Goal: Check status: Check status

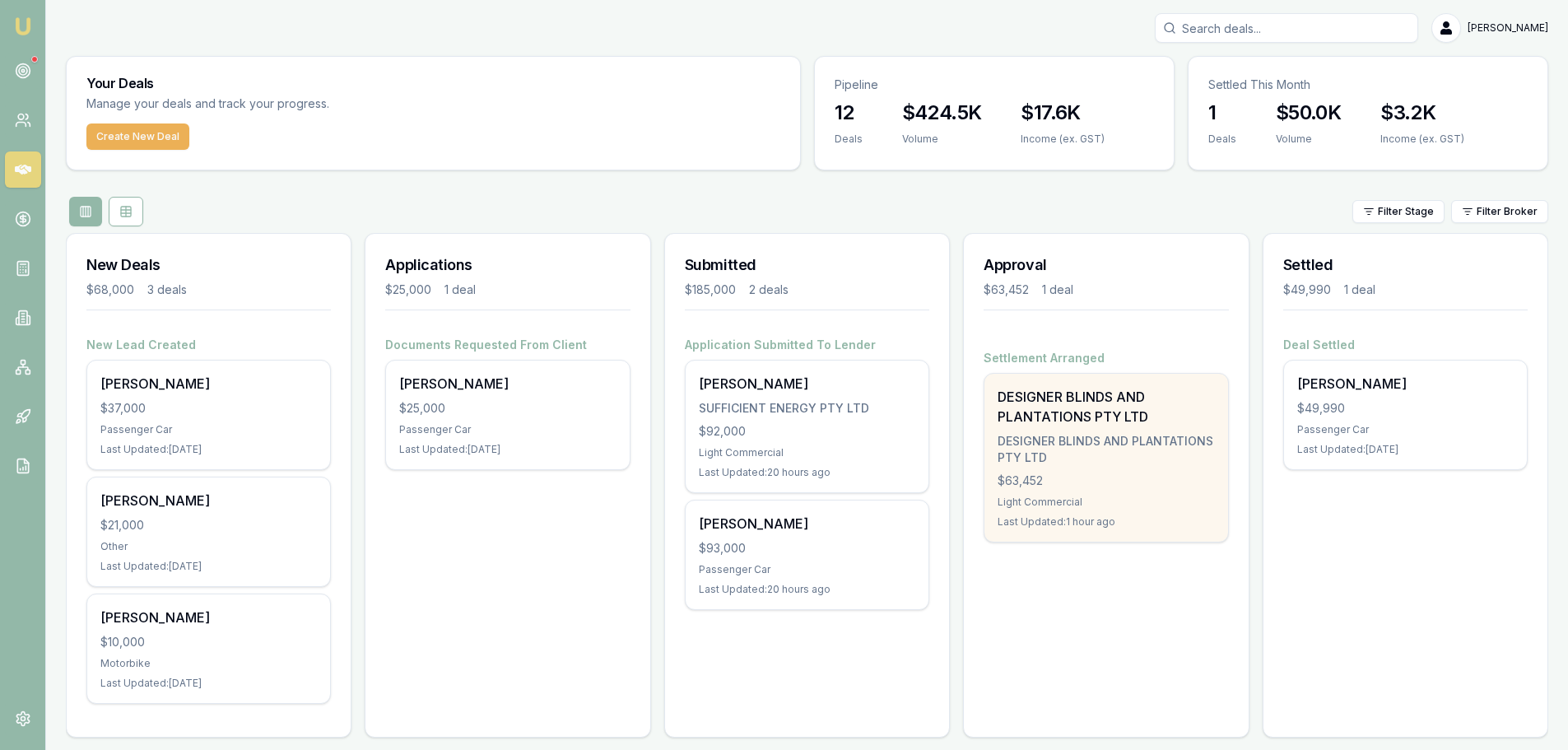
click at [1109, 474] on div "$63,452" at bounding box center [1105, 481] width 216 height 17
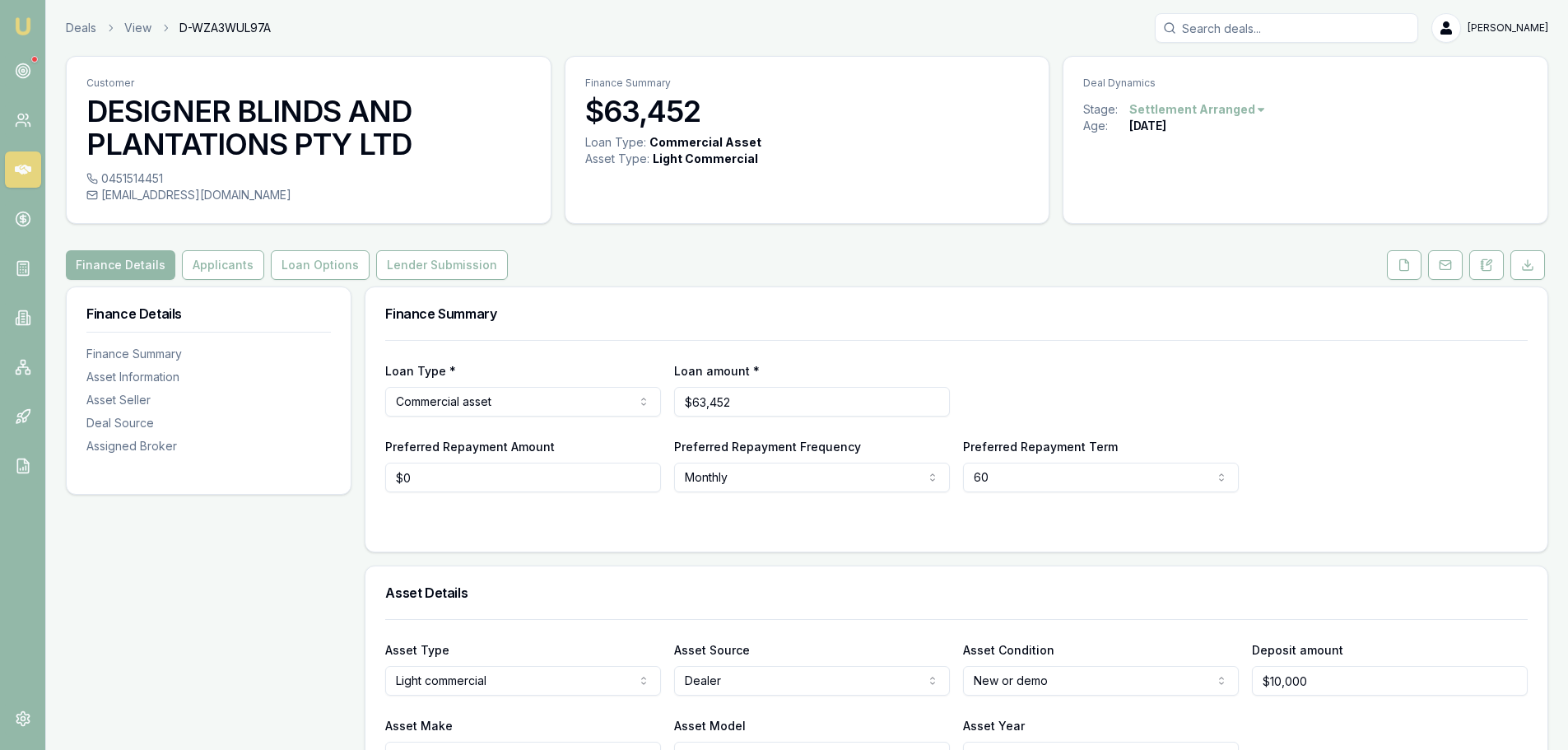
drag, startPoint x: 225, startPoint y: 265, endPoint x: 287, endPoint y: 295, distance: 68.9
click at [225, 265] on button "Applicants" at bounding box center [223, 265] width 83 height 30
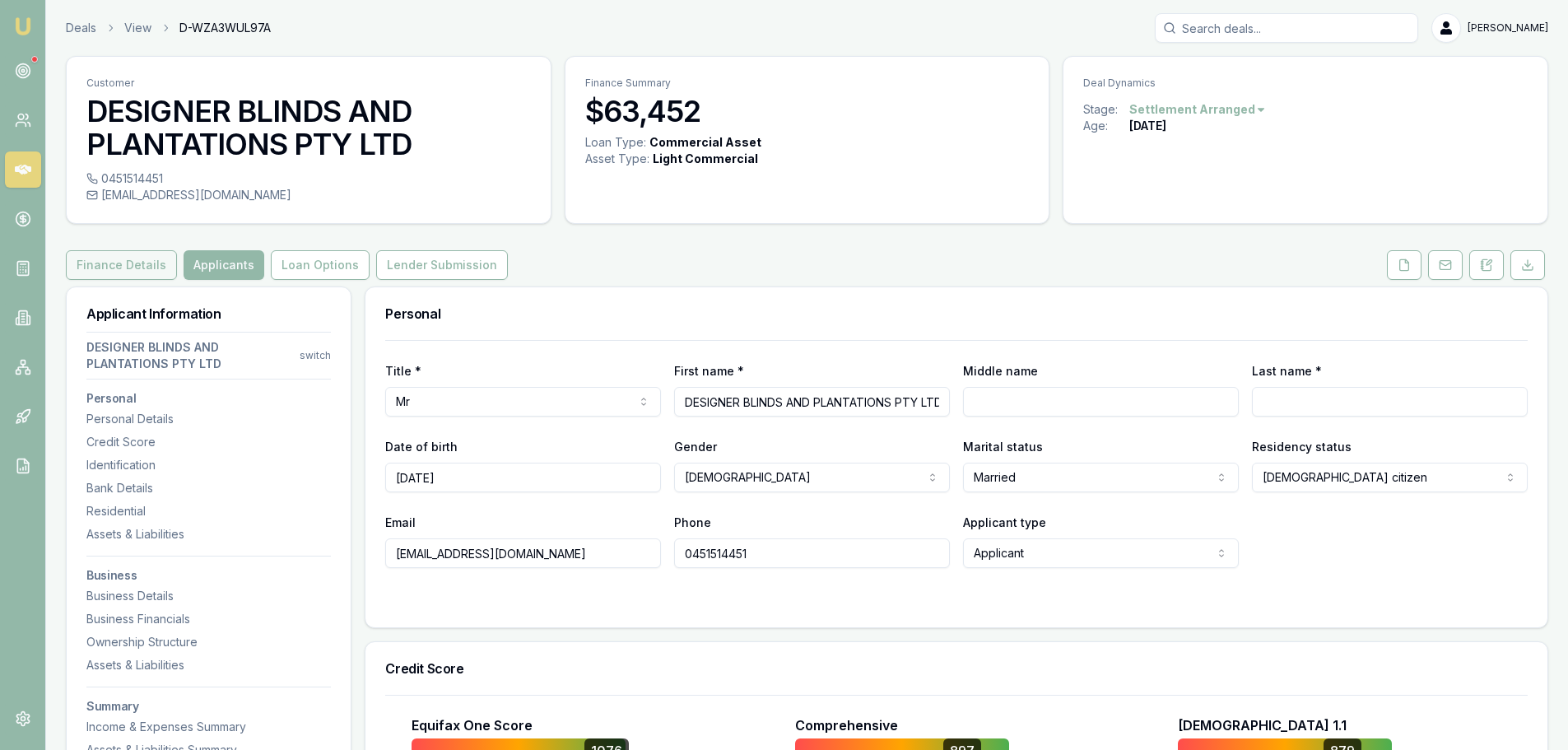
click at [121, 267] on button "Finance Details" at bounding box center [122, 265] width 111 height 30
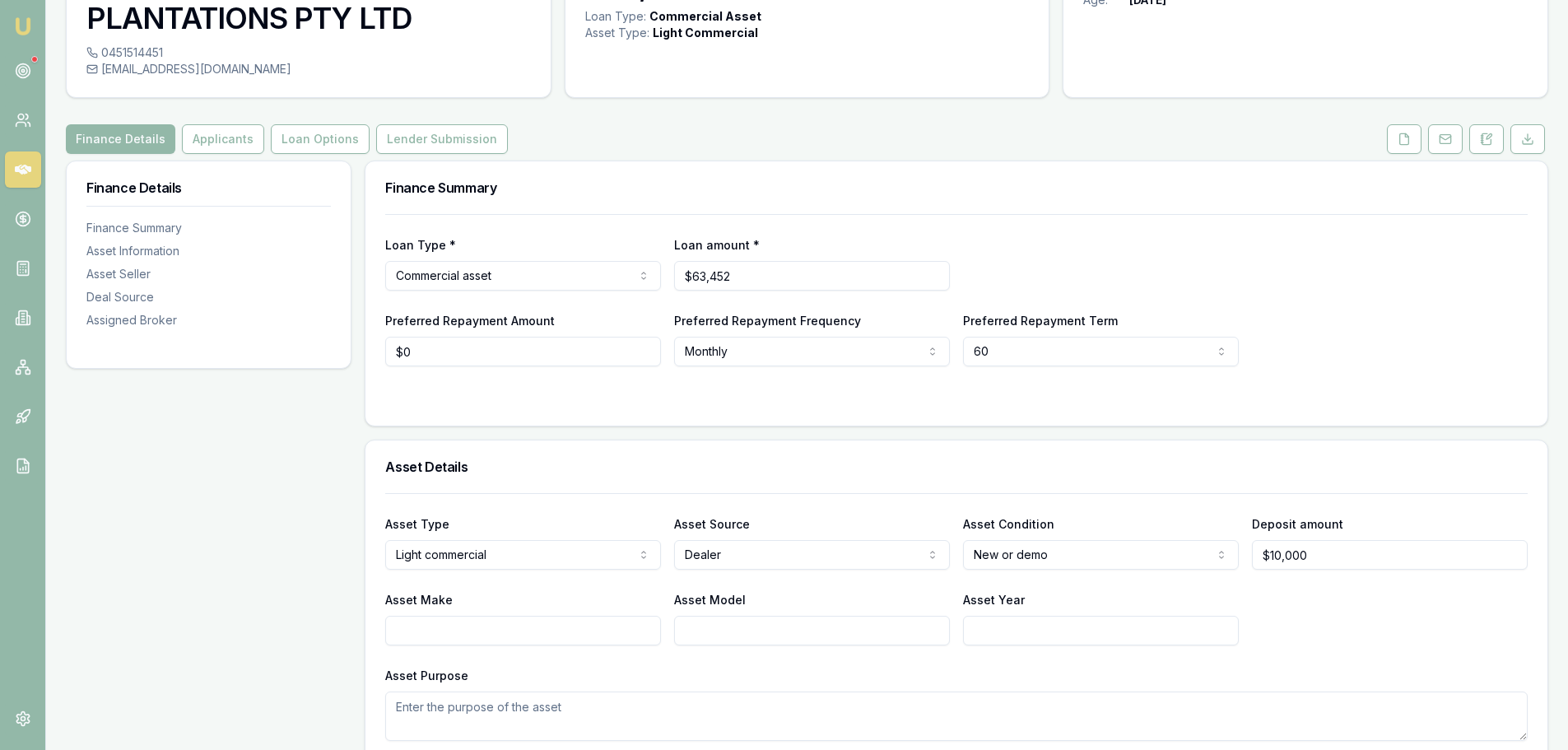
scroll to position [43, 0]
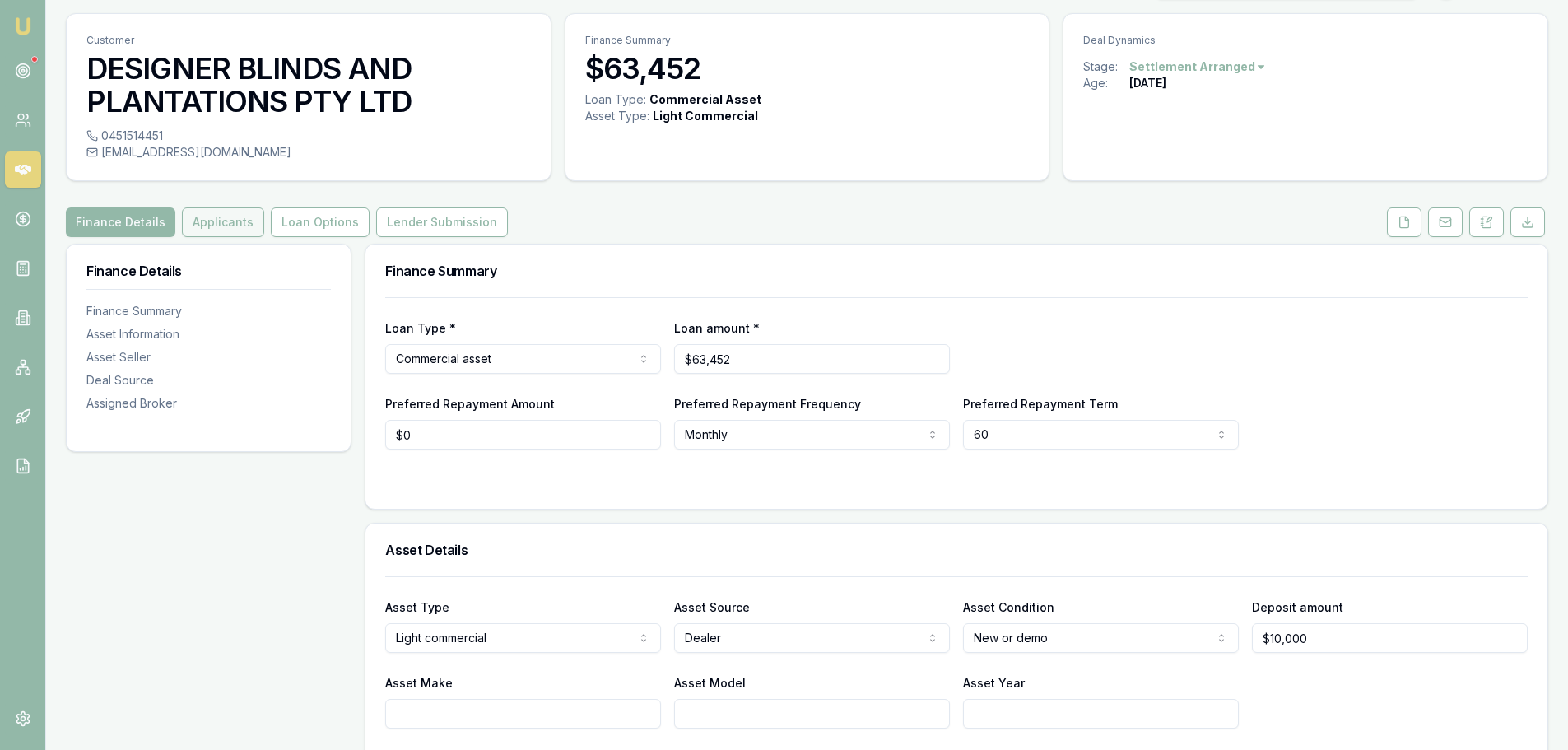
drag, startPoint x: 221, startPoint y: 224, endPoint x: 232, endPoint y: 224, distance: 11.0
click at [221, 224] on button "Applicants" at bounding box center [223, 222] width 83 height 30
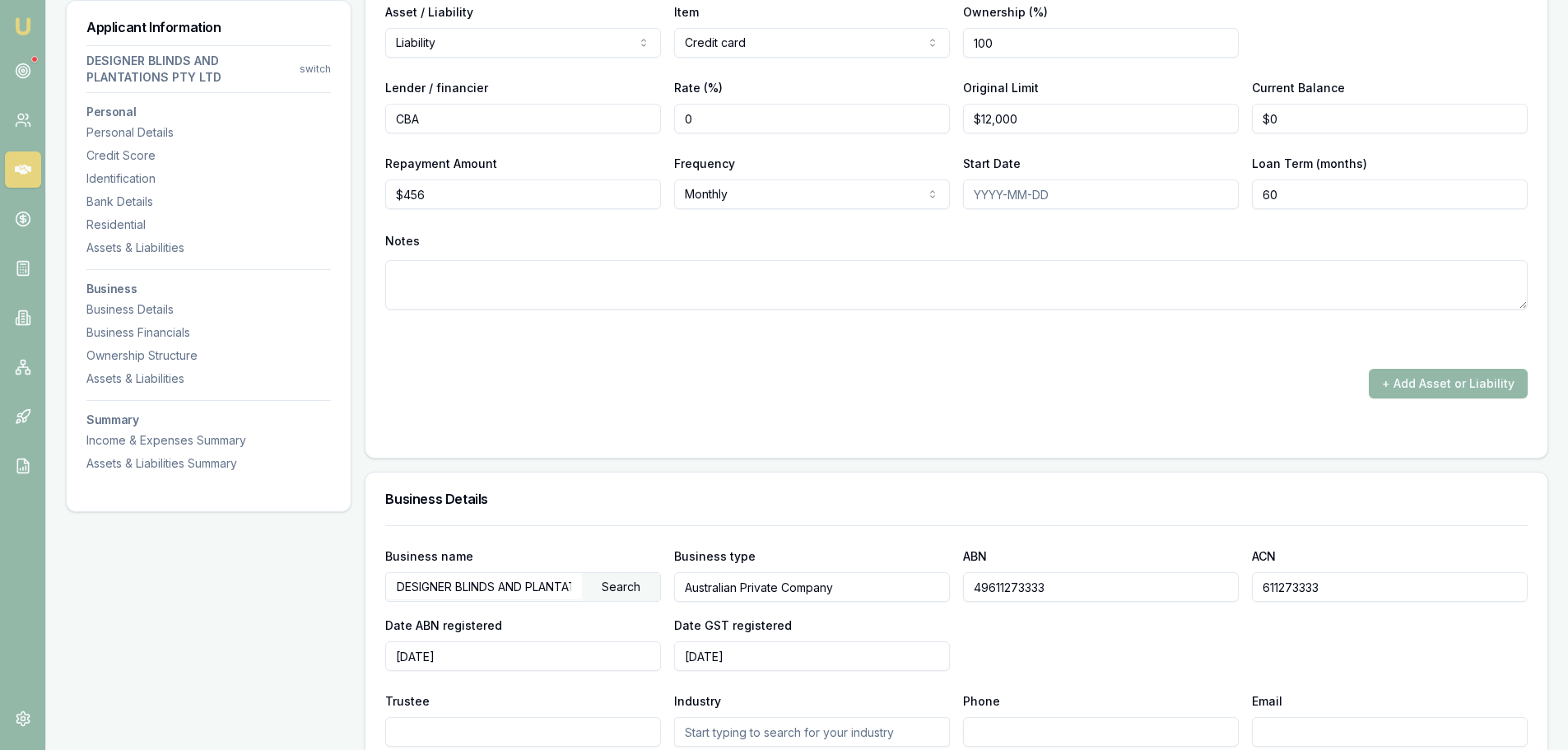
scroll to position [4161, 0]
